Goal: Task Accomplishment & Management: Manage account settings

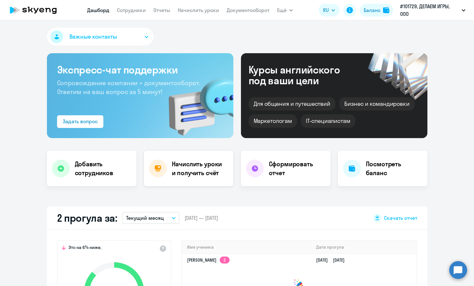
select select "30"
click at [182, 11] on link "Начислить уроки" at bounding box center [198, 10] width 41 height 6
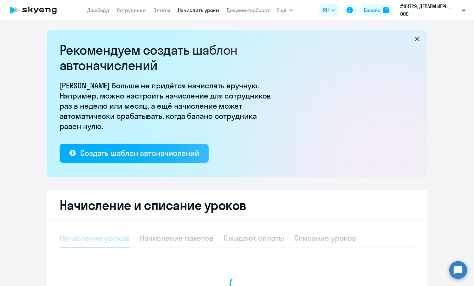
select select "10"
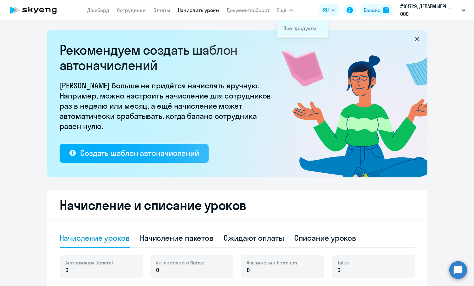
click at [289, 26] on link "Все продукты" at bounding box center [299, 28] width 33 height 6
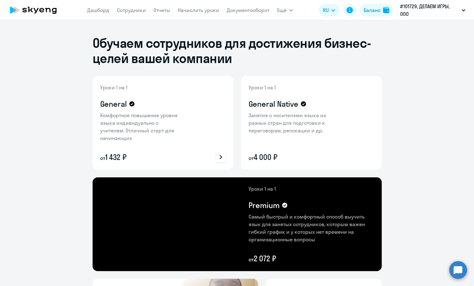
click at [188, 123] on div at bounding box center [199, 123] width 67 height 94
click at [220, 158] on icon at bounding box center [220, 157] width 4 height 4
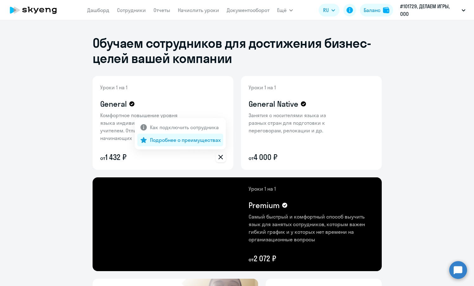
click at [200, 138] on p "Подробнее о преимуществах" at bounding box center [185, 140] width 71 height 8
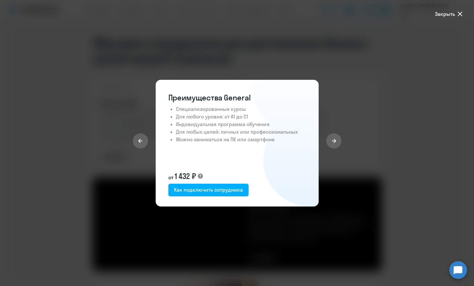
click at [457, 15] on icon at bounding box center [460, 14] width 8 height 8
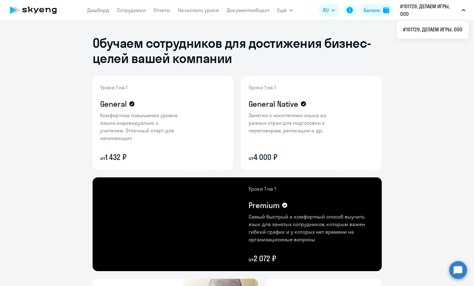
click at [457, 14] on p "#101729, ДЕЛАЕМ ИГРЫ, ООО" at bounding box center [429, 10] width 59 height 15
click at [32, 10] on icon at bounding box center [33, 10] width 56 height 16
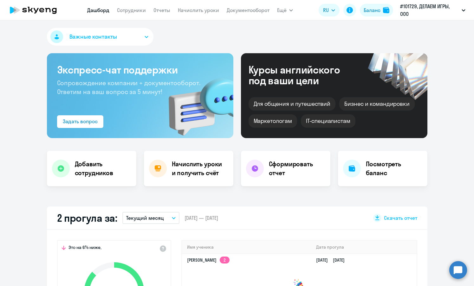
select select "30"
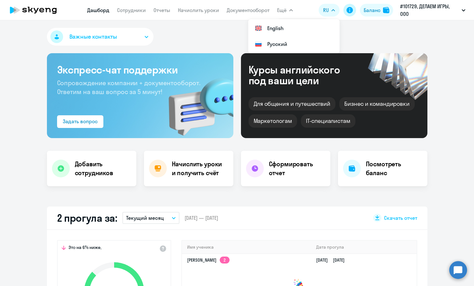
click at [346, 9] on icon at bounding box center [349, 10] width 6 height 6
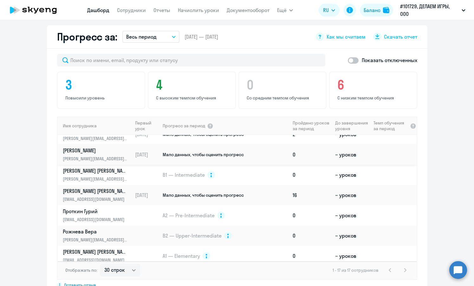
scroll to position [215, 0]
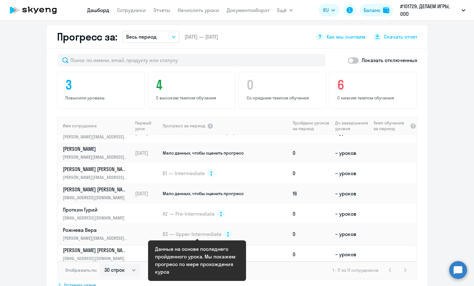
click at [213, 233] on span "B2 — Upper-Intermediate" at bounding box center [192, 234] width 59 height 7
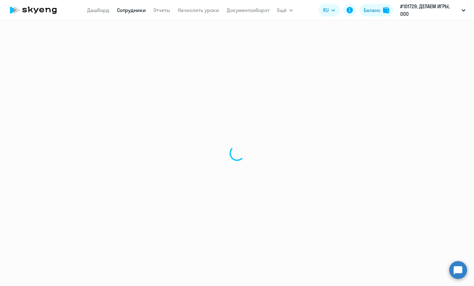
click at [228, 236] on div at bounding box center [237, 153] width 474 height 266
select select "english"
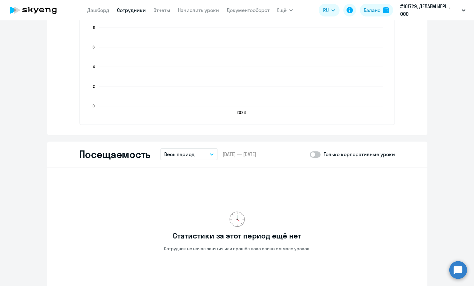
scroll to position [696, 0]
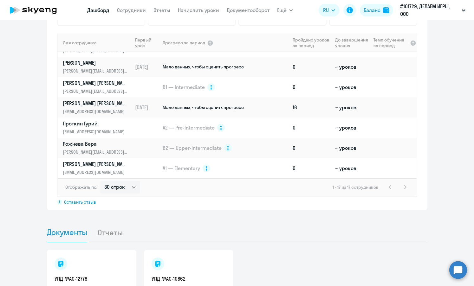
scroll to position [218, 0]
select select "50"
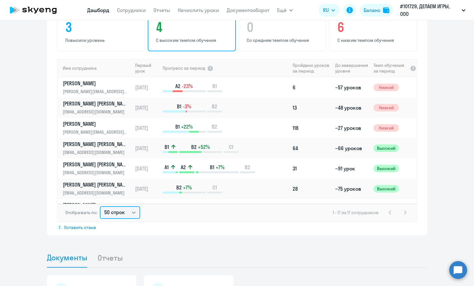
scroll to position [416, 0]
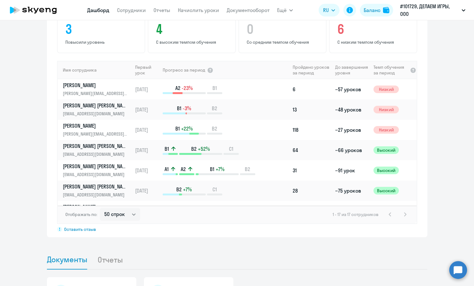
click at [203, 13] on app-menu-item-link "Начислить уроки" at bounding box center [198, 10] width 41 height 8
click at [203, 11] on link "Начислить уроки" at bounding box center [198, 10] width 41 height 6
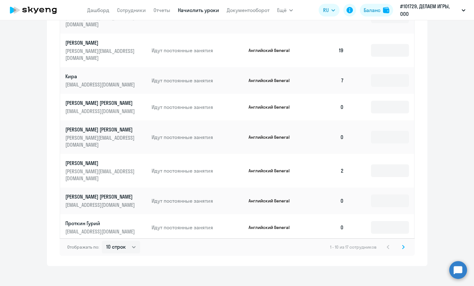
scroll to position [357, 0]
select select "50"
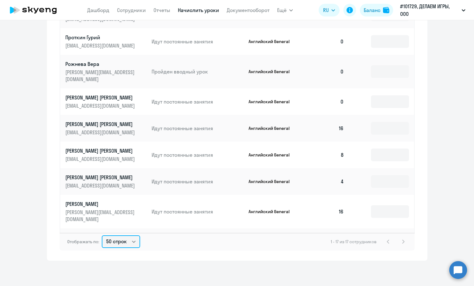
scroll to position [363, 0]
click at [384, 239] on input at bounding box center [390, 245] width 38 height 13
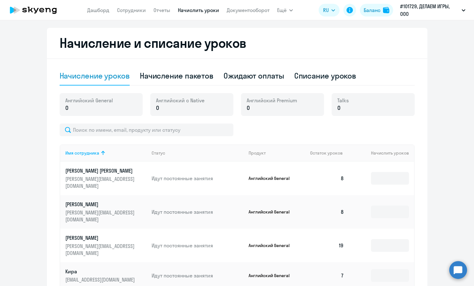
scroll to position [159, 0]
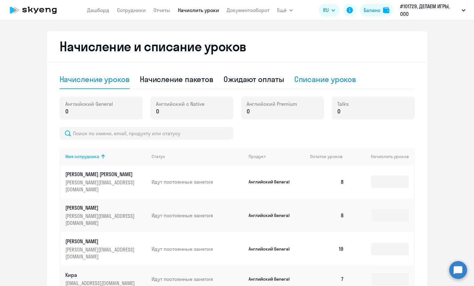
click at [315, 84] on div "Списание уроков" at bounding box center [325, 79] width 62 height 19
select select "10"
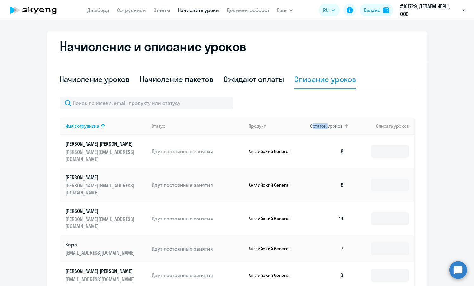
click at [323, 126] on span "Остаток уроков" at bounding box center [326, 126] width 33 height 6
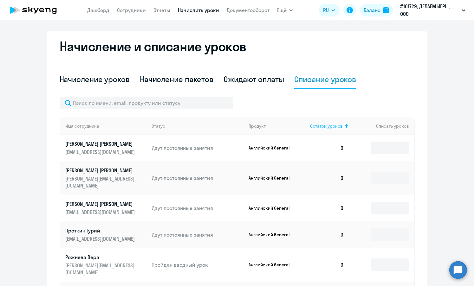
click at [344, 128] on icon at bounding box center [346, 126] width 8 height 8
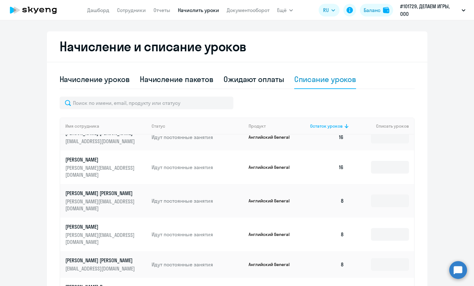
scroll to position [69, 0]
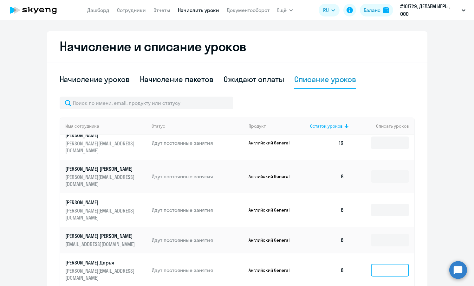
click at [383, 264] on input at bounding box center [390, 270] width 38 height 13
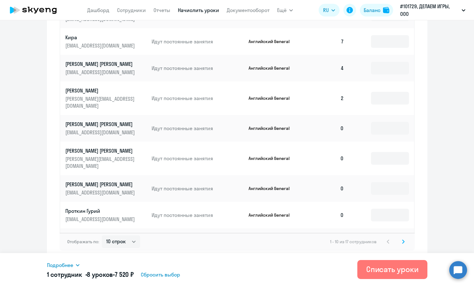
scroll to position [332, 0]
type input "8"
click at [376, 267] on div "Списать уроки" at bounding box center [392, 269] width 52 height 10
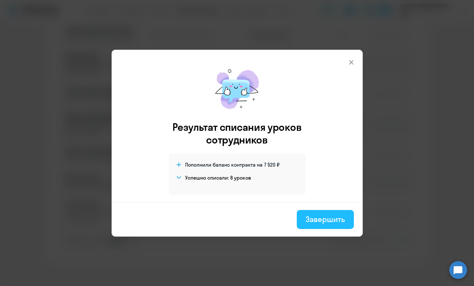
click at [329, 220] on div "Завершить" at bounding box center [324, 219] width 39 height 10
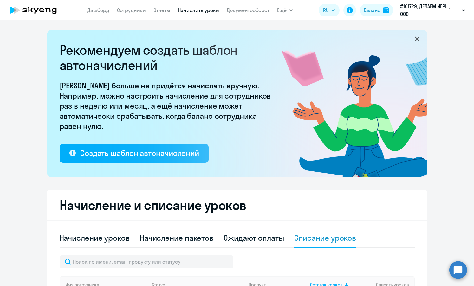
scroll to position [0, 0]
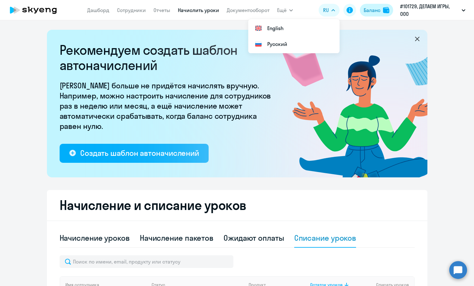
click at [366, 11] on div "Баланс" at bounding box center [371, 10] width 17 height 8
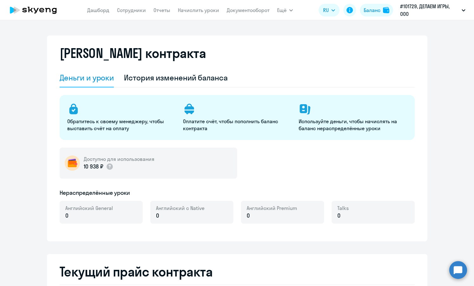
select select "english_adult_not_native_speaker"
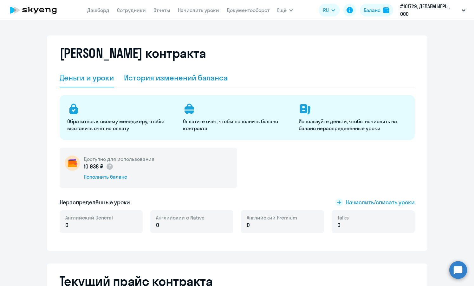
click at [161, 79] on div "История изменений баланса" at bounding box center [176, 78] width 104 height 10
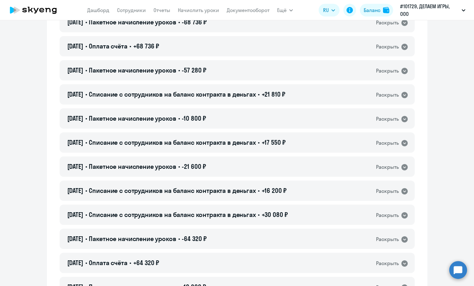
scroll to position [259, 0]
